Goal: Information Seeking & Learning: Learn about a topic

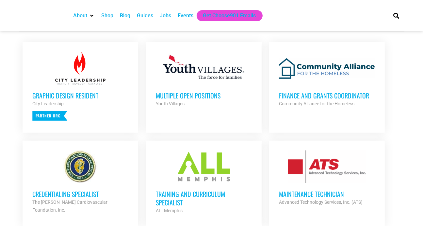
scroll to position [261, 0]
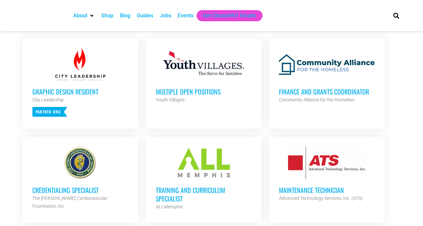
click at [194, 94] on h3 "Multiple Open Positions" at bounding box center [204, 91] width 96 height 8
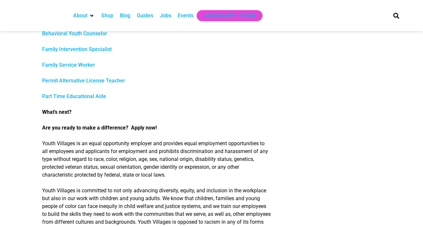
scroll to position [457, 0]
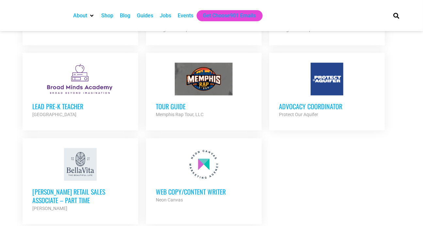
scroll to position [784, 0]
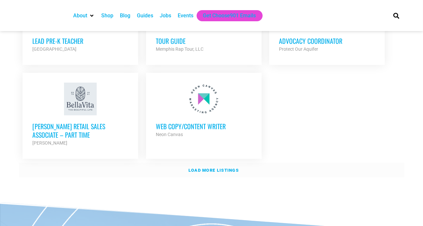
click at [213, 168] on strong "Load more listings" at bounding box center [214, 170] width 50 height 5
